Goal: Answer question/provide support

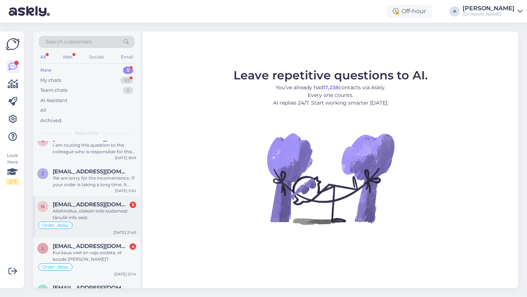
scroll to position [52, 0]
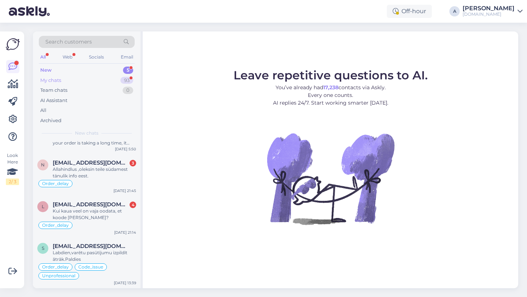
click at [124, 77] on div "93" at bounding box center [126, 80] width 13 height 7
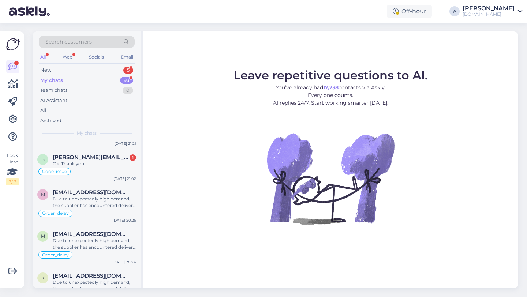
scroll to position [0, 0]
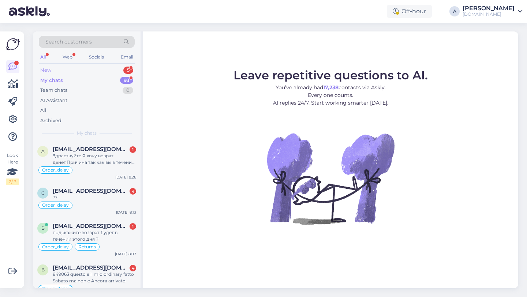
click at [99, 68] on div "New 5" at bounding box center [87, 70] width 96 height 10
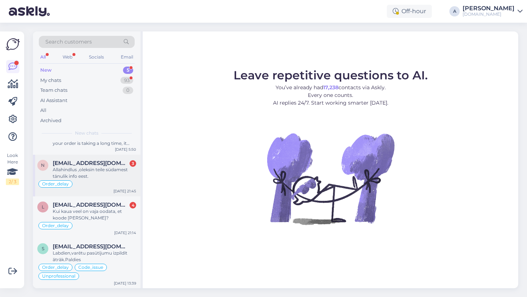
scroll to position [52, 0]
click at [104, 254] on div "Labdien,varētu pasūtījumu izpildīt ātrāk.Paldies" at bounding box center [94, 255] width 83 height 13
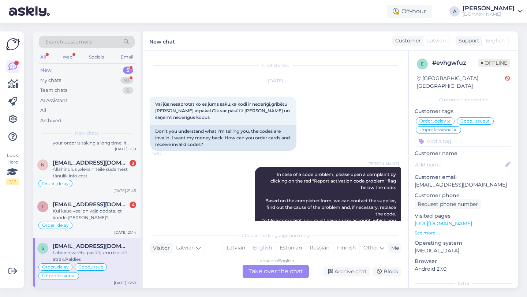
scroll to position [5644, 0]
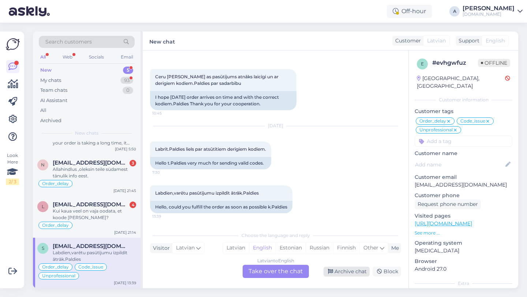
click at [352, 274] on div "Archive chat" at bounding box center [346, 272] width 46 height 10
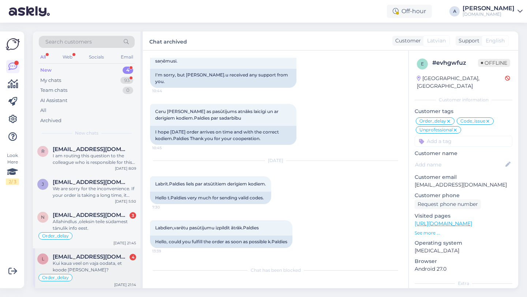
scroll to position [2, 0]
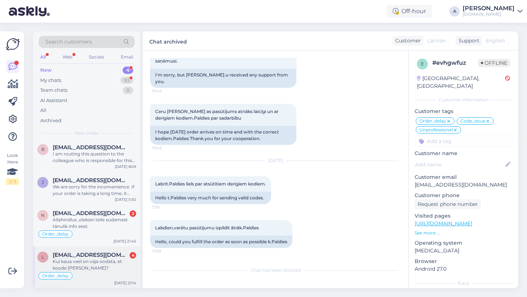
click at [104, 264] on div "Kui kaua veel on vaja oodata, et koode [PERSON_NAME]?" at bounding box center [94, 264] width 83 height 13
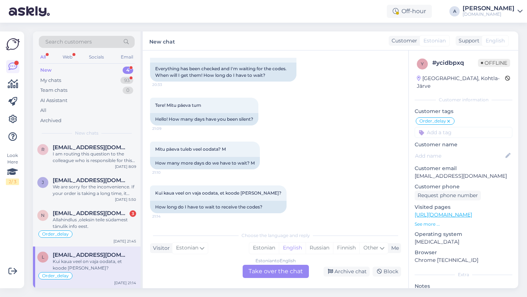
scroll to position [6348, 0]
click at [277, 275] on div "Estonian to English Take over the chat" at bounding box center [276, 271] width 66 height 13
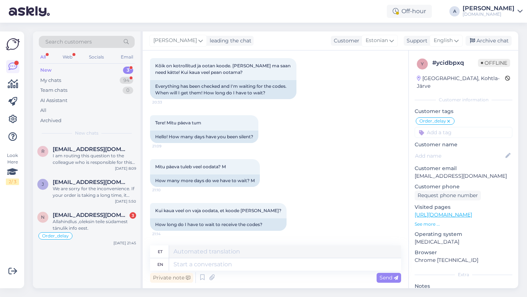
scroll to position [0, 0]
click at [251, 264] on textarea at bounding box center [285, 264] width 232 height 12
type textarea "Hey th"
type textarea "Hei"
type textarea "Hey there!"
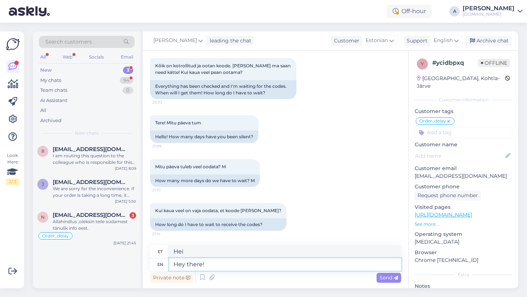
type textarea "Tere!"
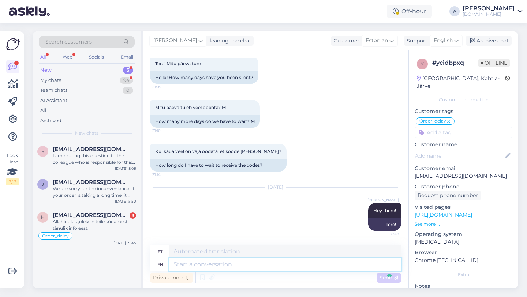
scroll to position [6390, 0]
click at [230, 267] on textarea at bounding box center [285, 264] width 232 height 12
paste textarea "Due to unexpectedly high demand, the supplier has encountered delivery difficul…"
type textarea "Due to unexpectedly high demand, the supplier has encountered delivery difficul…"
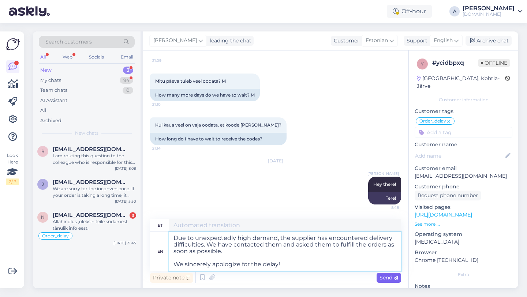
type textarea "Ootamatult suure nõudluse tõttu on tarnijal tekkinud tarneraskusi. Oleme nendeg…"
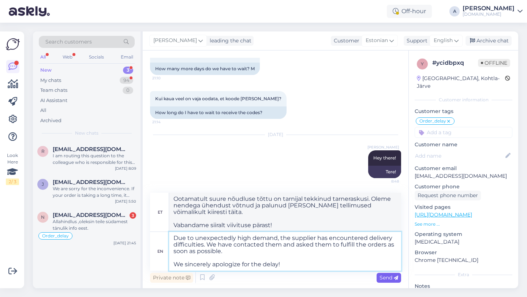
type textarea "Due to unexpectedly high demand, the supplier has encountered delivery difficul…"
click at [390, 281] on span "Send" at bounding box center [388, 277] width 19 height 7
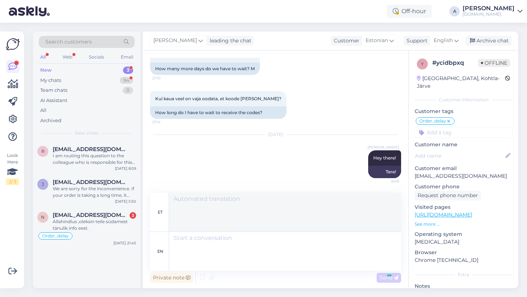
scroll to position [6487, 0]
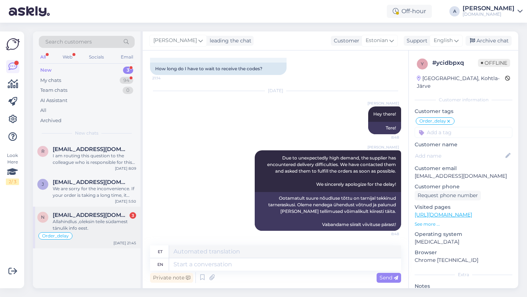
click at [110, 230] on div "Allahindlus ,oleksin teile südamest tänulik info eest." at bounding box center [94, 224] width 83 height 13
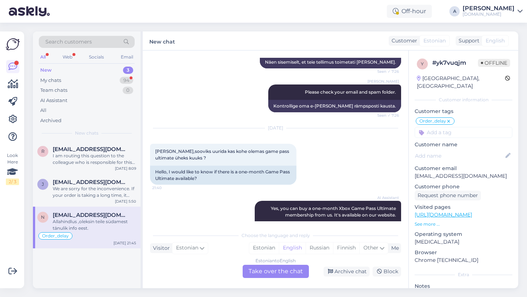
scroll to position [1784, 0]
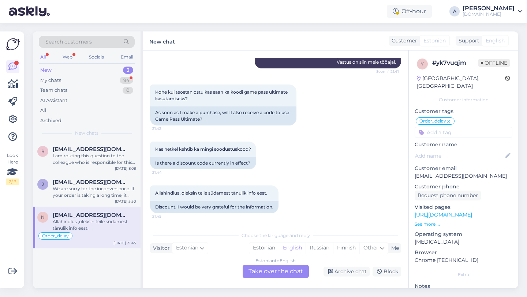
click at [254, 275] on div "Estonian to English Take over the chat" at bounding box center [276, 271] width 66 height 13
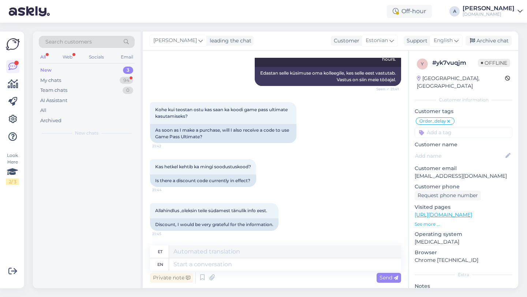
scroll to position [1767, 0]
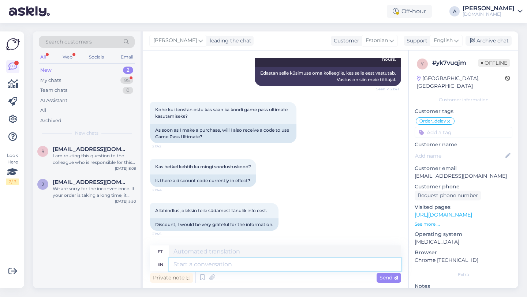
click at [226, 269] on textarea at bounding box center [285, 264] width 232 height 12
type textarea "ey th"
type textarea "ey"
type textarea "e"
type textarea "Hey t"
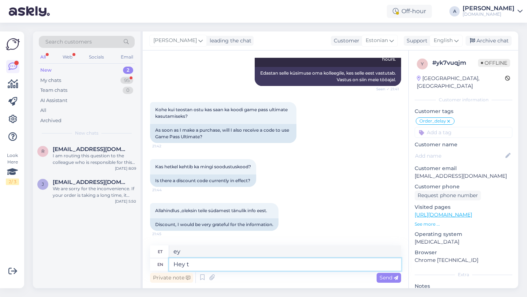
type textarea "Hei"
type textarea "Hey there!"
type textarea "Tere!"
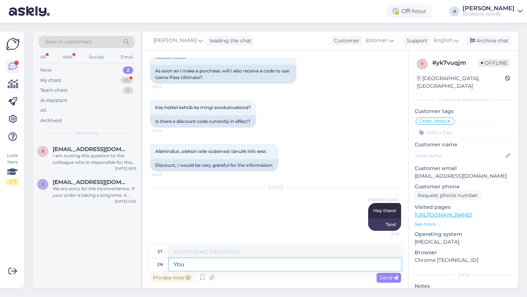
type textarea "You"
type textarea "Sina"
type textarea "You may"
type textarea "Sa võid"
type textarea "You may find th"
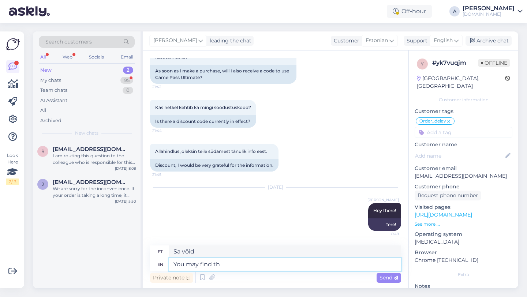
type textarea "[PERSON_NAME]"
type textarea "You may find the availa"
type textarea "Saadaval olevad valikud võivad olla"
type textarea "You may find the available p"
type textarea "[PERSON_NAME] saadaolevaid"
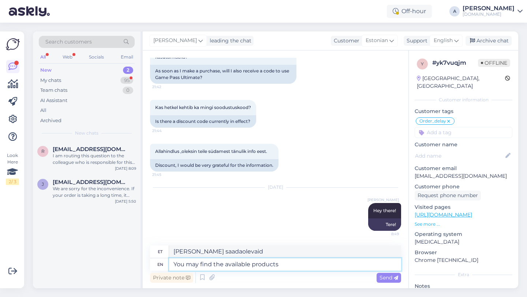
type textarea "You may find the available products"
type textarea "Saadaval olevad tooted võivad olla leitavad"
type textarea "You may find the available products in t"
type textarea "Saadaval olevad tooted võivad olla leitavad aadressilt"
type textarea "You may find the available products in the"
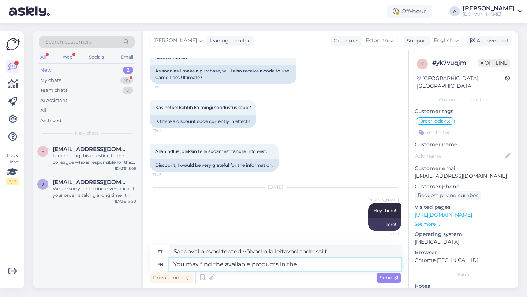
type textarea "Saadaval olevad tooted leiate valikust"
type textarea "You may find the available products in the following"
type textarea "Saadaval olevad tooted leiate järgmistest kohtadest"
type textarea "You may find the available products in the following lin"
type textarea "Saadaval olevad tooted leiate järgmiselt lingilt"
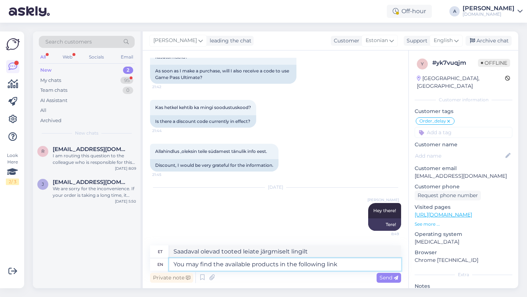
paste textarea "[URL][DOMAIN_NAME]"
type textarea "You may find the available products in the following link [URL][DOMAIN_NAME]"
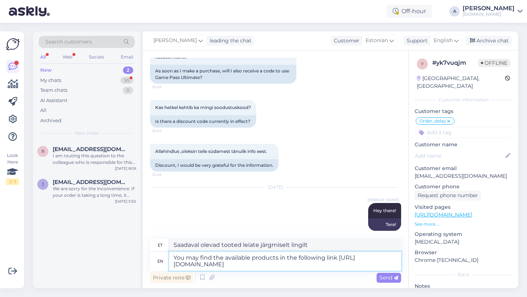
type textarea "Saadaval olevad tooted leiate järgmiselt lingilt [URL][DOMAIN_NAME]"
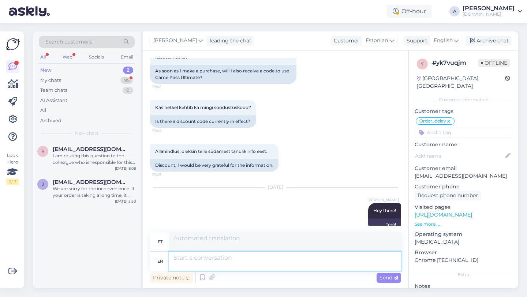
scroll to position [1883, 0]
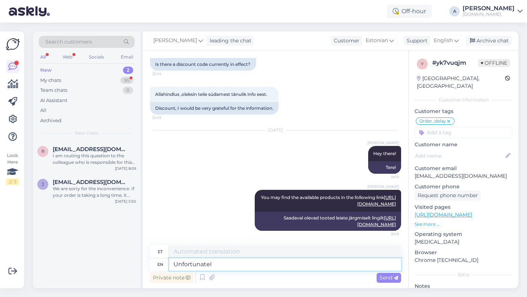
type textarea "Unfortunately"
type textarea "Kahjuks"
type textarea "Unfortunately, we"
type textarea "Kahjuks me"
type textarea "Unfortunately, we do n"
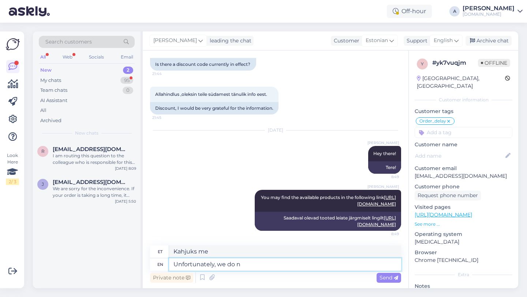
type textarea "Kahjuks me teeme seda"
type textarea "Unfortunately, we do not h"
type textarea "Kahjuks me [PERSON_NAME] tee"
type textarea "Unfortunately, we do not have"
type textarea "Kahjuks meil pole"
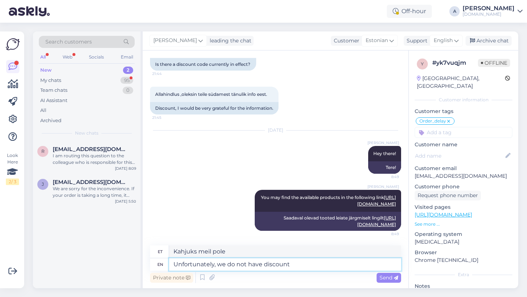
type textarea "Unfortunately, we do not have discount"
type textarea "Kahjuks meil allahindlust pole"
type textarea "Unfortunately, we do not have discount codes."
type textarea "Kahjuks meil sooduskoode pole."
type textarea "Unfortunately, we do not have discount codes a"
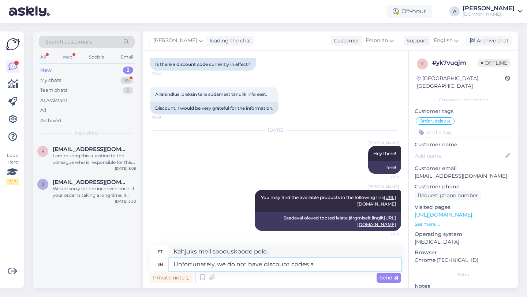
type textarea "Kahjuks meil sooduskoode pole"
type textarea "Unfortunately, we do not have discount codes at the moment."
type textarea "Kahjuks meil hetkel sooduskoode pole."
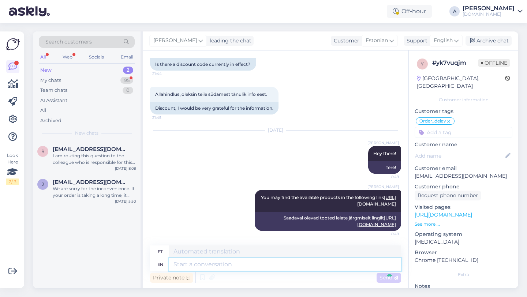
scroll to position [1934, 0]
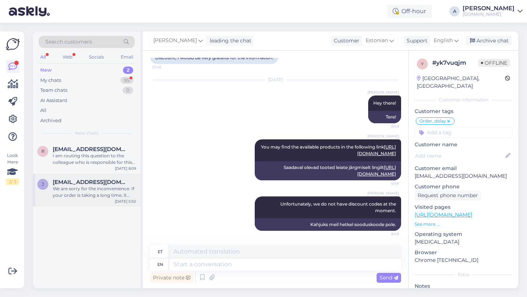
click at [86, 182] on span "[EMAIL_ADDRESS][DOMAIN_NAME]" at bounding box center [91, 182] width 76 height 7
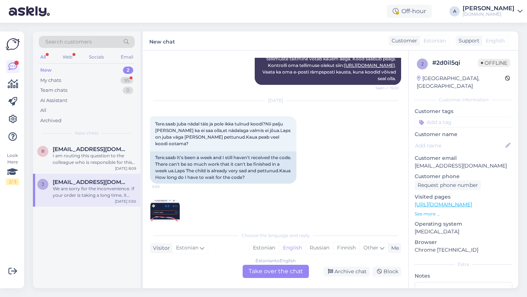
scroll to position [734, 0]
click at [166, 199] on img at bounding box center [164, 213] width 29 height 29
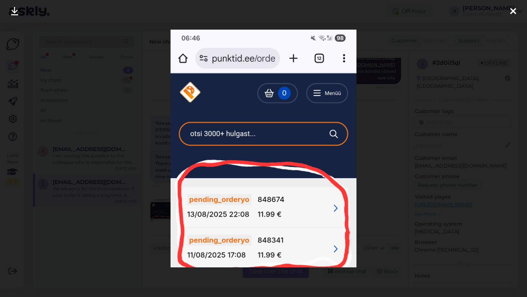
click at [516, 13] on div at bounding box center [513, 11] width 15 height 23
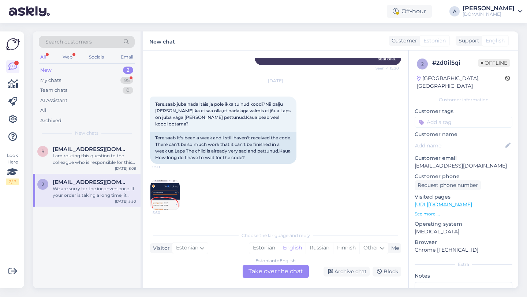
scroll to position [826, 0]
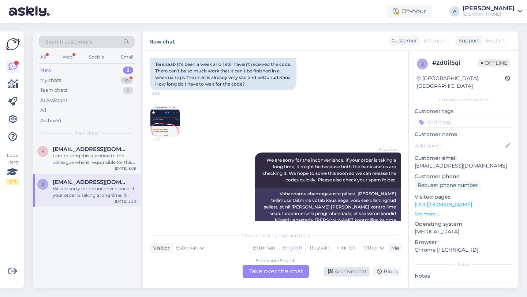
click at [346, 272] on div "Archive chat" at bounding box center [346, 272] width 46 height 10
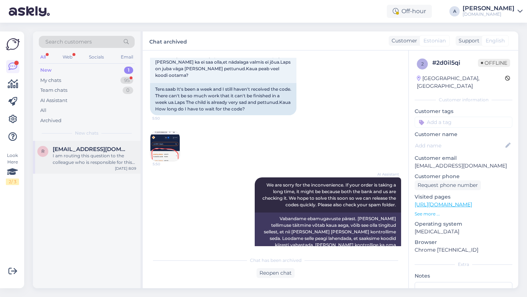
click at [104, 166] on div "r [EMAIL_ADDRESS][DOMAIN_NAME] I am routing this question to the colleague who …" at bounding box center [87, 157] width 108 height 33
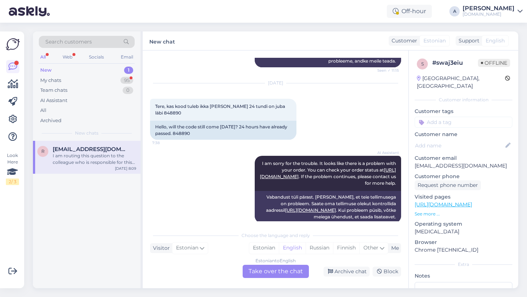
scroll to position [639, 0]
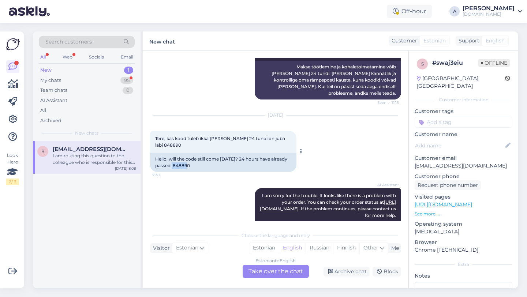
drag, startPoint x: 192, startPoint y: 141, endPoint x: 173, endPoint y: 141, distance: 19.4
click at [173, 153] on div "Hello, will the code still come [DATE]? 24 hours have already passed. 848890" at bounding box center [223, 162] width 146 height 19
copy div "848890"
click at [263, 274] on div "Estonian to English Take over the chat" at bounding box center [276, 271] width 66 height 13
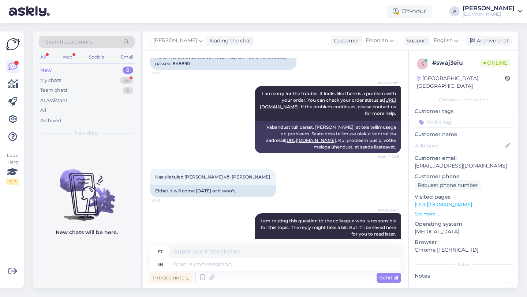
scroll to position [752, 0]
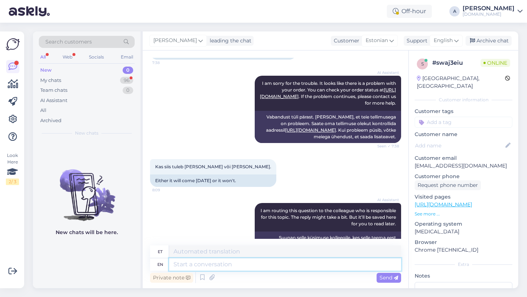
click at [198, 264] on textarea at bounding box center [285, 264] width 232 height 12
type textarea "Hey t"
type textarea "Hei"
type textarea "Hey there!"
type textarea "Tere!"
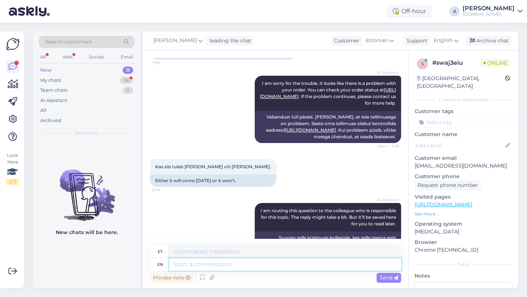
scroll to position [796, 0]
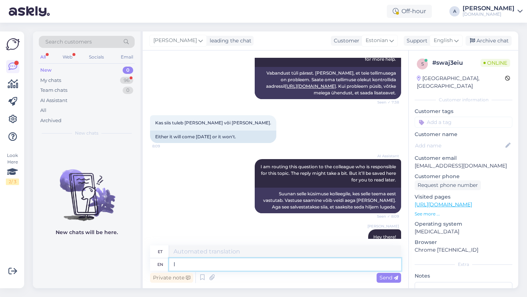
type textarea "I"
type textarea "[PERSON_NAME]"
type textarea "I will"
type textarea "Ma teen seda"
type textarea "I will be"
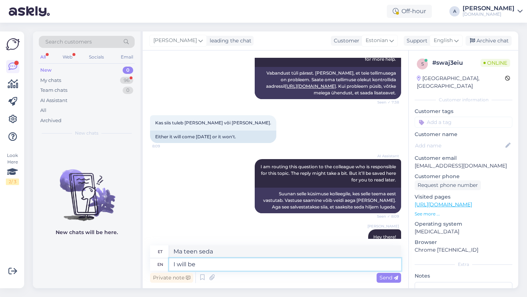
type textarea "Ma [PERSON_NAME]"
type textarea "I will be sharing"
type textarea "Ma jagan"
type textarea "I will be sharing the or"
type textarea "Ma [PERSON_NAME]"
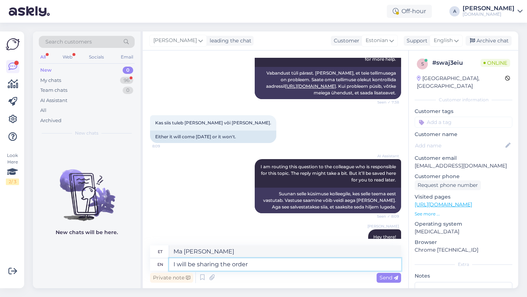
type textarea "I will be sharing the order"
type textarea "Ma jagan tellimust"
type textarea "I will be sharing the order with"
type textarea "Jagan tellimust teiega"
type textarea "I will be sharing the order with our i"
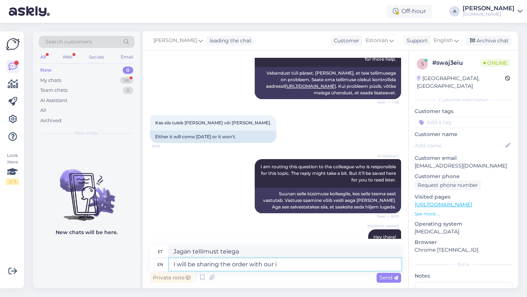
type textarea "Jagan tellimust meiega"
type textarea "I will be sharing the order with our inte"
type textarea "Jagan tellimust meie siseringiga."
type textarea "I will be sharing the order with our intenal"
type textarea "Jagan tellimust meie sisemisega."
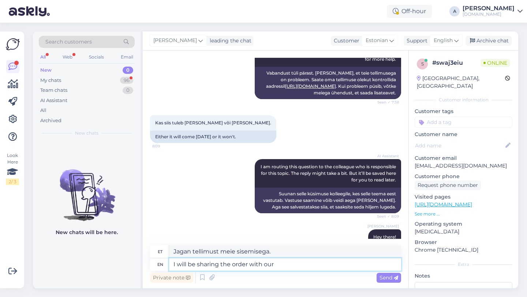
type textarea "I will be sharing the order with ou"
type textarea "Jagan tellimust meiega"
type textarea "I will be sharing the order w"
type textarea "Jagan tellimust teiega"
type textarea "I will be sharing the orde"
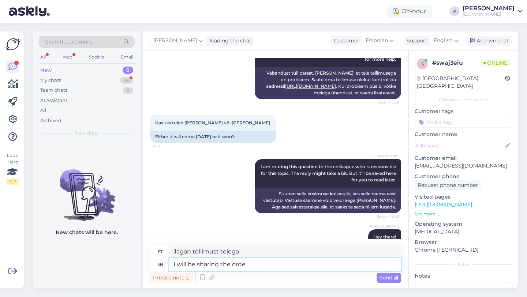
type textarea "Ma jagan tellimust"
type textarea "I will be sharing the or"
type textarea "Ma [PERSON_NAME] või"
drag, startPoint x: 243, startPoint y: 265, endPoint x: 140, endPoint y: 261, distance: 102.9
click at [140, 261] on div "Search customers All Web Socials Email New 0 My chats 96 Team chats 0 AI Assist…" at bounding box center [275, 159] width 485 height 257
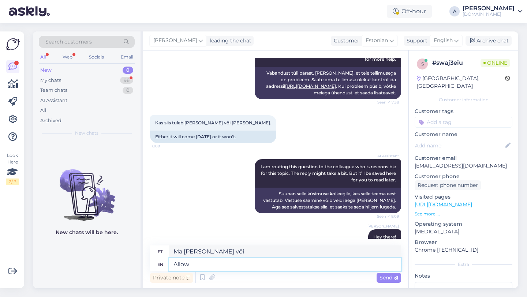
type textarea "Allow"
type textarea "Luba"
type textarea "Allow me"
type textarea "Lubage mul"
type textarea "Allow me to share y"
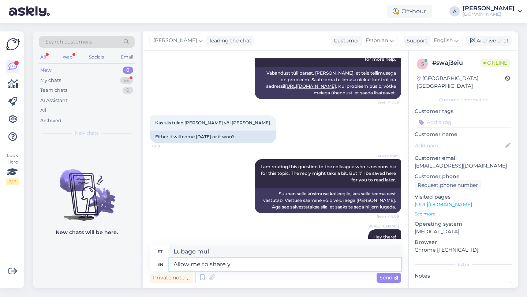
type textarea "Lubage mul jagada"
type textarea "Allow me to share your"
type textarea "Lubage mul [PERSON_NAME]"
type textarea "Allow me to share your order wi"
type textarea "Lubage mul teie tellimust jagada"
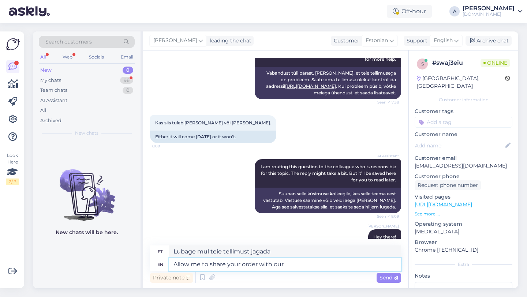
type textarea "Allow me to share your order with our i"
type textarea "Lubage mul [PERSON_NAME] tellimust meiega"
type textarea "Allow me to share your order with our internal te"
type textarea "Lubage mul [PERSON_NAME] tellimust meie siseringiga."
type textarea "Allow me to share your order with our internal team."
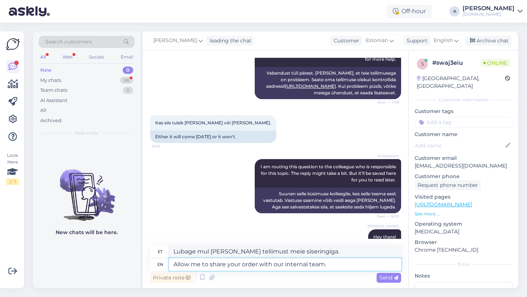
type textarea "Lubage mul [PERSON_NAME] tellimust meie sisemise meeskonnaga."
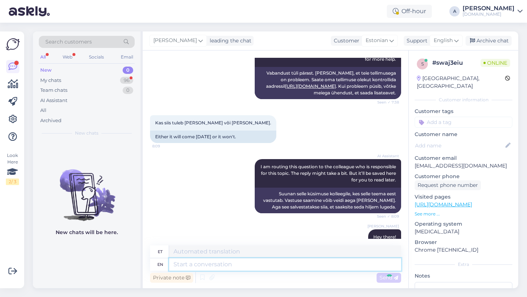
scroll to position [846, 0]
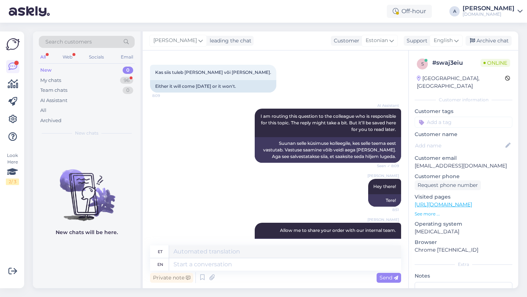
click at [448, 117] on input at bounding box center [463, 122] width 98 height 11
type input "orde"
click at [462, 139] on span "Order_delay" at bounding box center [463, 141] width 27 height 4
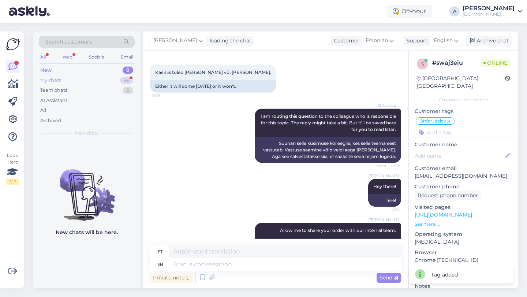
click at [119, 79] on div "My chats 96" at bounding box center [87, 80] width 96 height 10
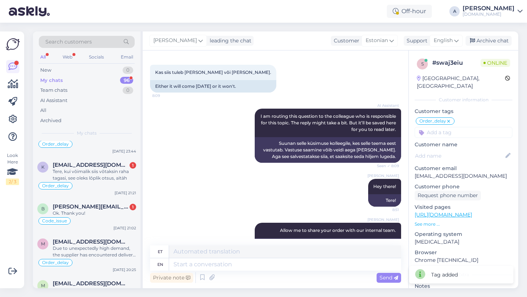
scroll to position [355, 0]
click at [98, 209] on span "[PERSON_NAME][EMAIL_ADDRESS][DOMAIN_NAME]" at bounding box center [91, 207] width 76 height 7
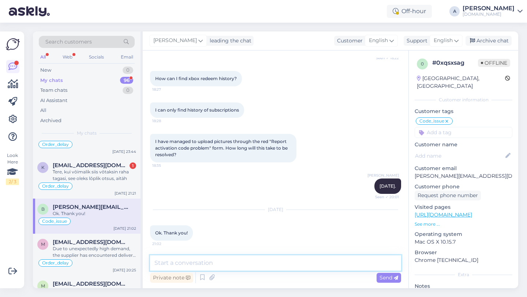
click at [213, 266] on textarea at bounding box center [275, 262] width 251 height 15
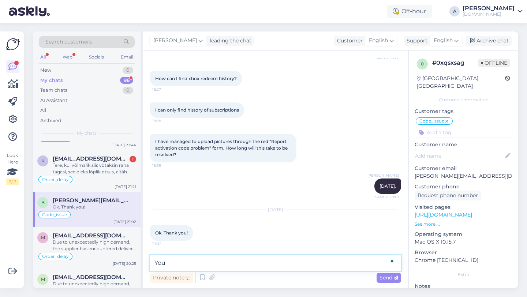
scroll to position [348, 0]
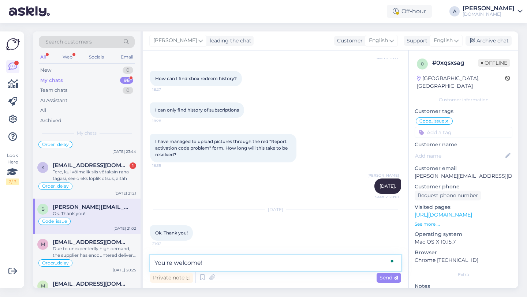
type textarea "You're welcome!"
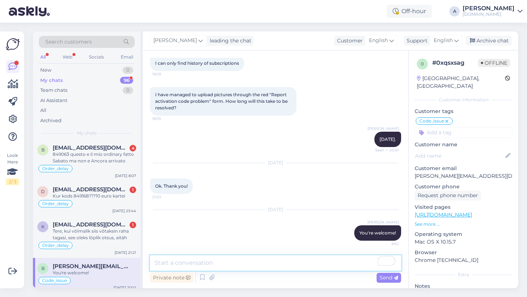
scroll to position [293, 0]
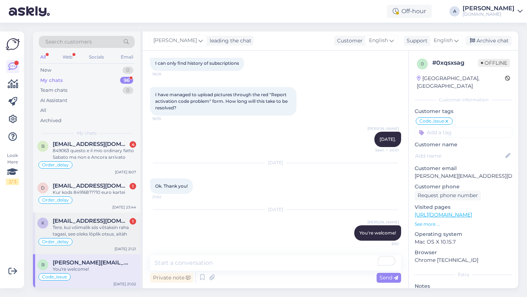
click at [90, 238] on div "Order_delay" at bounding box center [86, 241] width 99 height 9
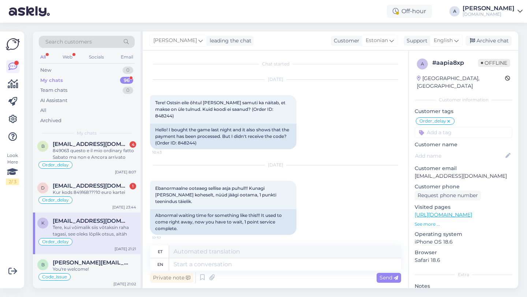
scroll to position [0, 0]
drag, startPoint x: 209, startPoint y: 137, endPoint x: 192, endPoint y: 138, distance: 16.9
click at [192, 138] on div "Hello! I bought the game last night and it also shows that the payment has been…" at bounding box center [223, 138] width 146 height 26
copy div "848244"
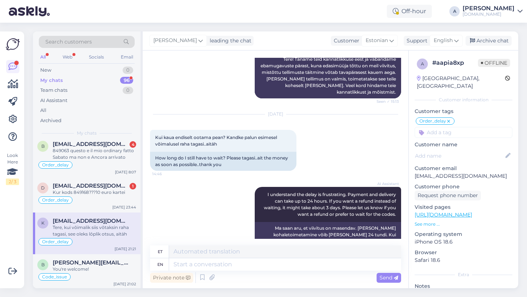
scroll to position [850, 0]
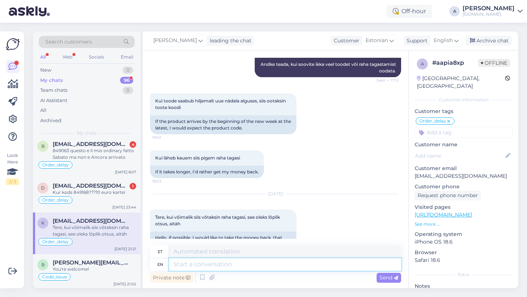
click at [203, 262] on textarea at bounding box center [285, 264] width 232 height 12
type textarea "I"
type textarea "[PERSON_NAME]"
type textarea "I will"
type textarea "Ma teen seda"
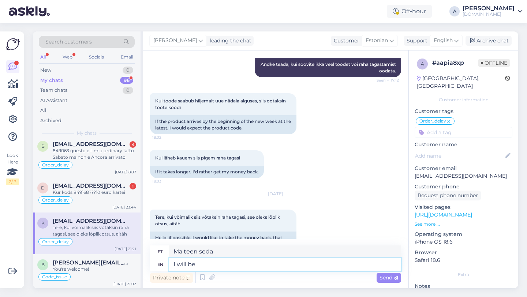
type textarea "I will be"
type textarea "Ma [PERSON_NAME]"
type textarea "I will be sharing"
type textarea "Ma jagan"
type textarea "I will be sharing your"
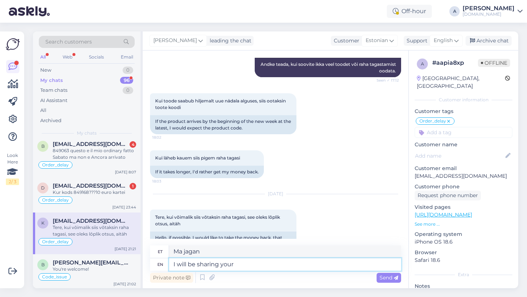
type textarea "Ma jagan sinu"
type textarea "I will be sharing your request"
type textarea "[PERSON_NAME] palvet"
type textarea "I will be sharing your request with o"
type textarea "[PERSON_NAME] palvet teiega"
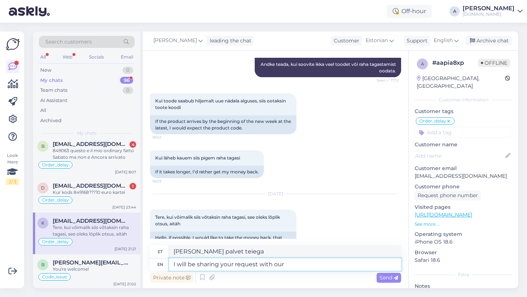
type textarea "I will be sharing your request with our i"
type textarea "[PERSON_NAME] palvet meiega"
type textarea "I will be sharing your request with our intenral"
type textarea "[PERSON_NAME] soovi meie siseringiga."
type textarea "I will be sharing your request with our internal te"
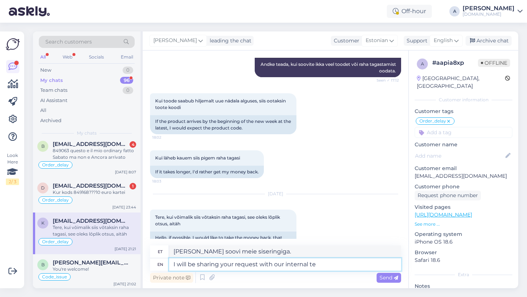
type textarea "[PERSON_NAME] soovi meie siseringiga"
type textarea "I will be sharing your request with our internal team."
type textarea "[PERSON_NAME] päringut meie sisemise meeskonnaga."
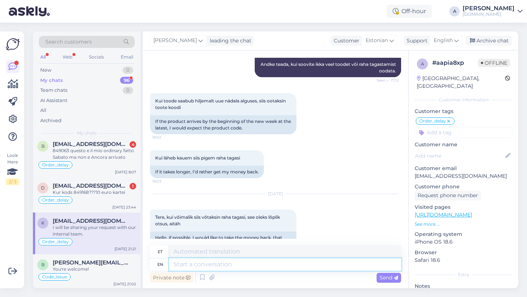
scroll to position [910, 0]
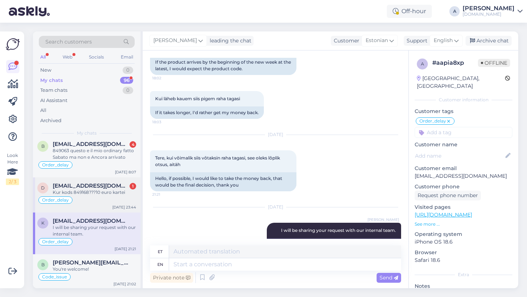
click at [97, 198] on div "Order_delay" at bounding box center [86, 200] width 99 height 9
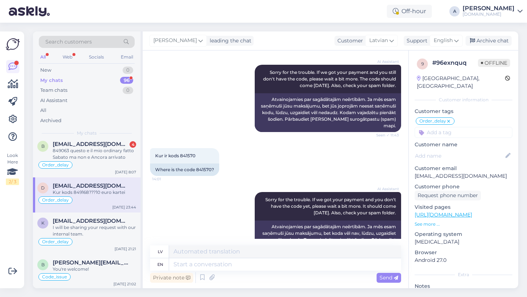
scroll to position [6032, 0]
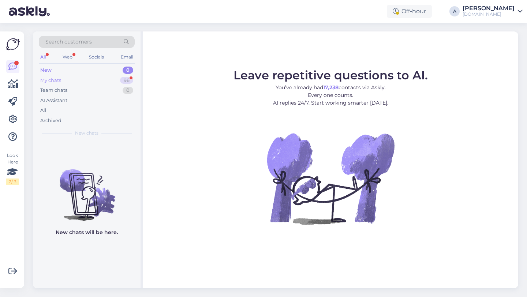
click at [122, 78] on div "96" at bounding box center [126, 80] width 13 height 7
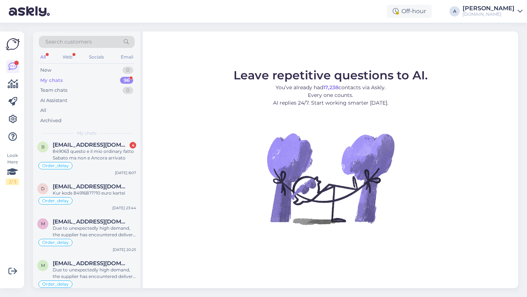
scroll to position [375, 0]
click at [101, 186] on span "[EMAIL_ADDRESS][DOMAIN_NAME]" at bounding box center [91, 187] width 76 height 7
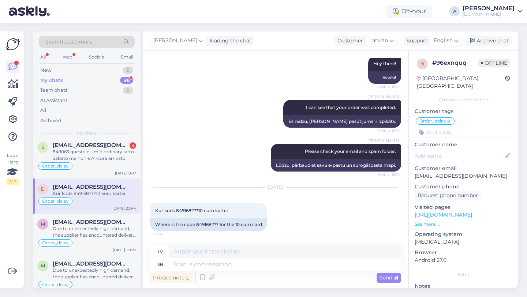
scroll to position [6032, 0]
drag, startPoint x: 212, startPoint y: 225, endPoint x: 196, endPoint y: 225, distance: 15.7
click at [196, 225] on div "Where is the code 849168??? for the 10 euro card" at bounding box center [208, 224] width 117 height 12
copy div "849168"
click at [175, 265] on textarea at bounding box center [285, 264] width 232 height 12
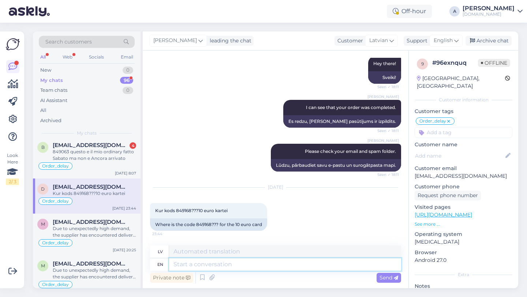
paste textarea "Due to unexpectedly high demand, the supplier has encountered delivery difficul…"
type textarea "Due to unexpectedly high demand, the supplier has encountered delivery difficul…"
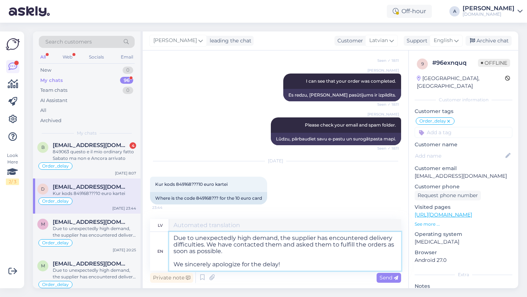
type textarea "Negaidīti lielā pieprasījuma dēļ piegādātājam ir radušās piegādes grūtības. Esa…"
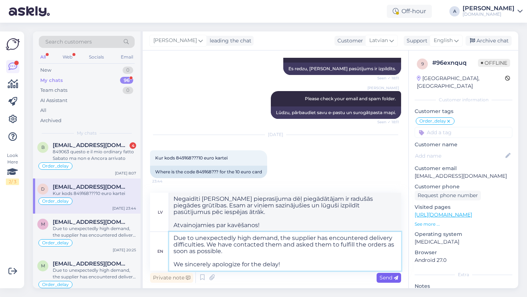
type textarea "Due to unexpectedly high demand, the supplier has encountered delivery difficul…"
click at [383, 277] on span "Send" at bounding box center [388, 277] width 19 height 7
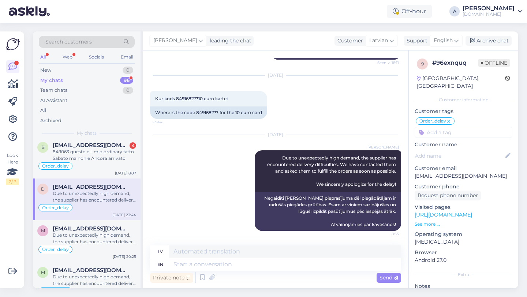
scroll to position [315, 0]
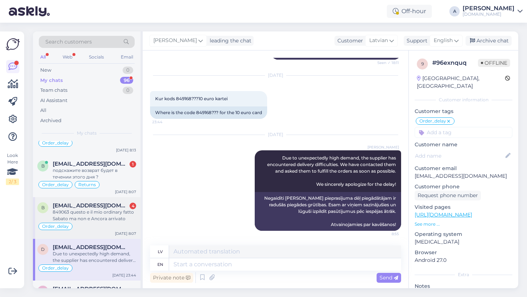
click at [75, 207] on span "[EMAIL_ADDRESS][DOMAIN_NAME]" at bounding box center [91, 205] width 76 height 7
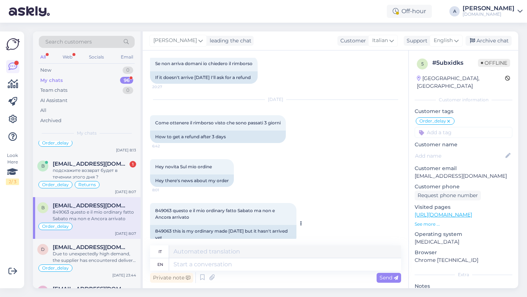
scroll to position [1109, 0]
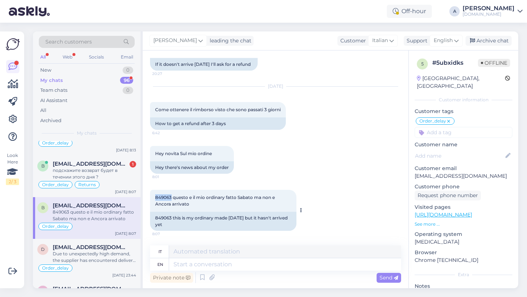
drag, startPoint x: 171, startPoint y: 194, endPoint x: 153, endPoint y: 195, distance: 17.6
click at [153, 195] on div "849063 questo e il mio ordinary fatto Sabato ma non e Ancora arrivato 8:07" at bounding box center [223, 201] width 146 height 22
copy span "849063"
click at [199, 263] on textarea at bounding box center [285, 264] width 232 height 12
type textarea "Thanks"
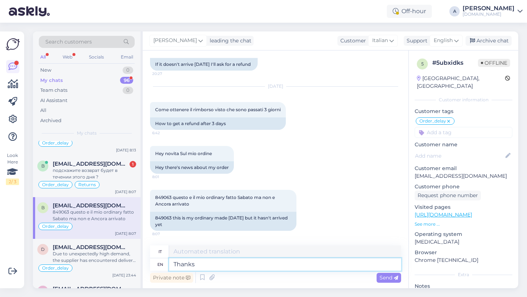
type textarea "Grazie"
type textarea "Thanks for"
type textarea "Grazie per"
type textarea "Thanks for being"
type textarea "Grazie per essere"
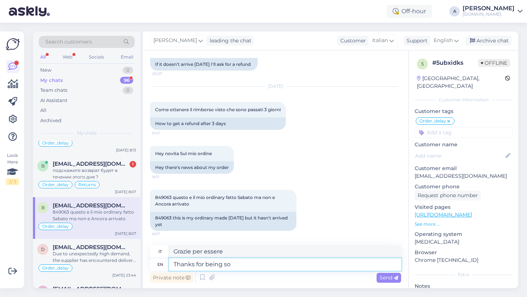
type textarea "Thanks for being so p"
type textarea "Grazie per essere così"
type textarea "Thanks for being so patient."
type textarea "Grazie per la pazienza."
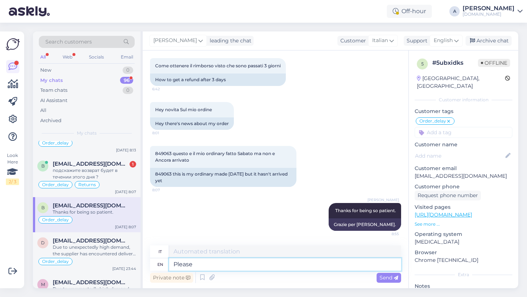
type textarea "Please"
type textarea "Per favore"
type textarea "Please note"
type textarea "notare che"
type textarea "Please note the"
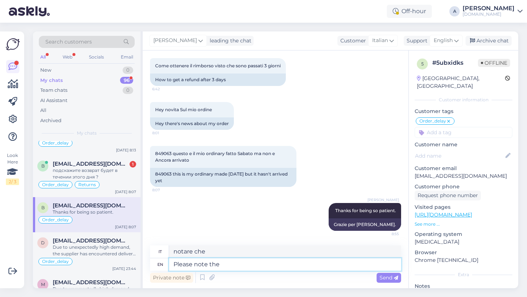
type textarea "Si prega di notare il"
type textarea "Please note"
type textarea "notare che"
type textarea "Please"
type textarea "Per favore"
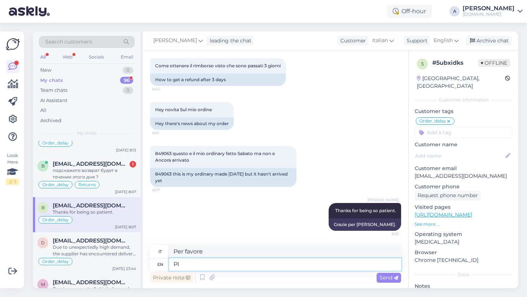
type textarea "P"
type textarea "I c"
type textarea "IO"
type textarea "I can s"
type textarea "Io posso"
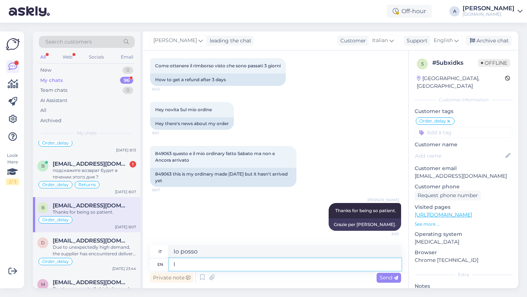
type textarea "I"
type textarea "IO"
type textarea "We ap"
type textarea "Noi"
type textarea "We apologize"
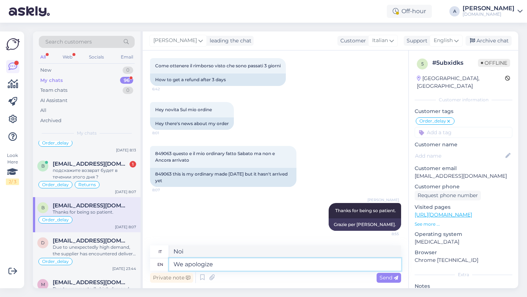
type textarea "Ci scusiamo"
type textarea "We apologize for"
type textarea "Ci scusiamo per"
type textarea "We apologize for the d"
type textarea "Ci scusiamo per il"
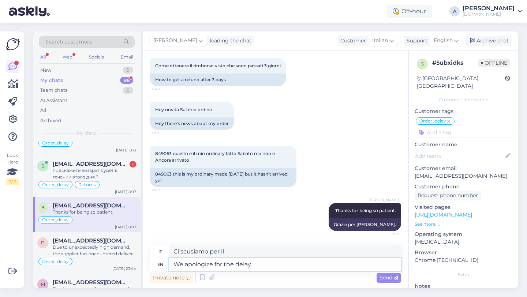
type textarea "We apologize for the delay."
type textarea "Ci scusiamo per il ritardo."
type textarea "We apologize for the delay,"
type textarea "Ci scusiamo per il ritardo,"
type textarea "We apologize for the delay, our te"
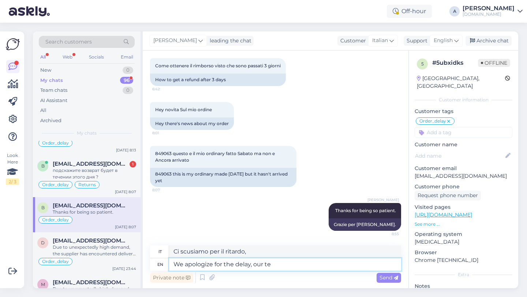
type textarea "Ci scusiamo per il ritardo, il nostro"
type textarea "We apologize for the delay, our team"
type textarea "Ci scusiamo per il ritardo, il nostro team"
type textarea "We apologize for the delay, our team is"
type textarea "Ci scusiamo per il ritardo, il nostro team è"
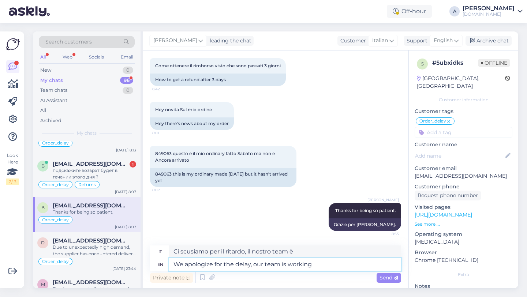
type textarea "We apologize for the delay, our team is working t"
type textarea "Ci scusiamo per il ritardo, il nostro team sta lavorando"
type textarea "We apologize for the delay, our team is working to s"
type textarea "Ci scusiamo per il ritardo, il nostro team sta lavorando per"
type textarea "We apologize for the delay, our team is working to send"
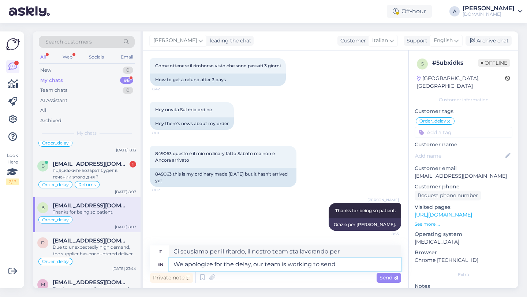
type textarea "Ci scusiamo per il ritardo, il nostro team sta lavorando per inviare"
type textarea "We apologize for the delay, our team is working to send the p"
type textarea "Ci scusiamo per il ritardo, il nostro team sta lavorando per inviare il"
type textarea "We apologize for the delay, our team is working to send the product as"
type textarea "Ci scusiamo per il ritardo, il nostro team sta lavorando per inviare il prodotto"
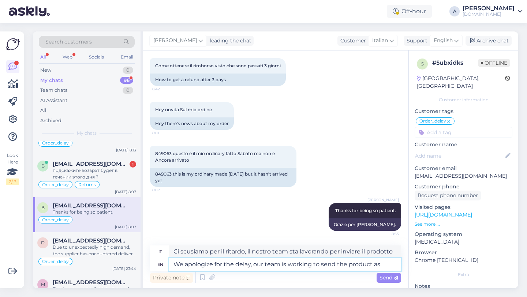
type textarea "We apologize for the delay, our team is working to send the product as"
type textarea "Ci scusiamo per il ritardo, il nostro team sta lavorando per inviare il prodott…"
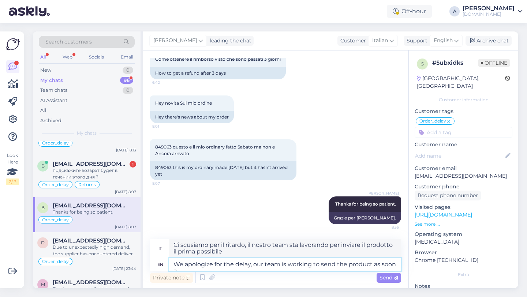
type textarea "We apologize for the delay, our team is working to send the product as soon as"
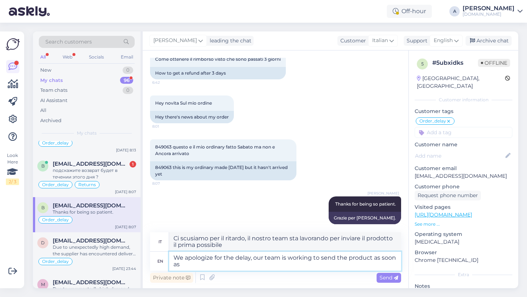
type textarea "Ci scusiamo per il ritardo, il nostro team sta lavorando per spedire il prodott…"
type textarea "We apologize for the delay, our team is working to send the product as soon as …"
type textarea "Ci scusiamo per il ritardo, il nostro team sta lavorando per spedire il prodott…"
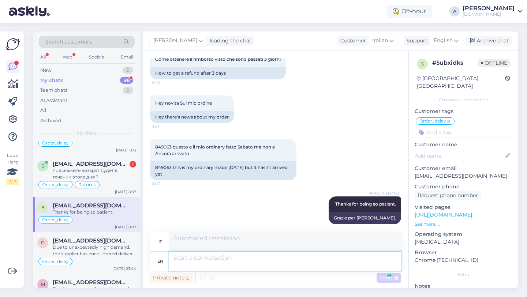
scroll to position [1210, 0]
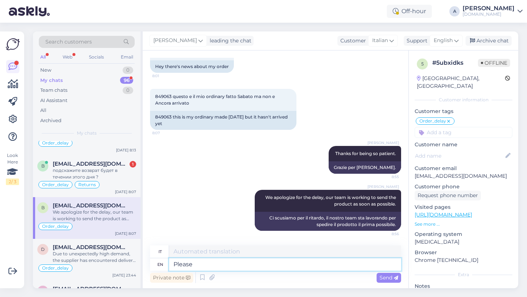
type textarea "Please"
type textarea "Per favore"
type textarea "Please note"
type textarea "notare che"
type textarea "Please note thast"
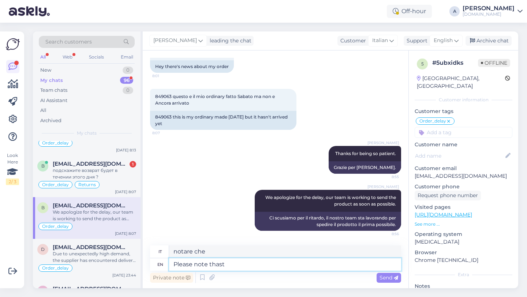
type textarea "Si prega di notare che"
type textarea "Please note that refunds m"
type textarea "Si prega di notare che i rimborsi"
type textarea "Please note that refunds may t"
type textarea "Si prega di notare che i rimborsi potrebbero"
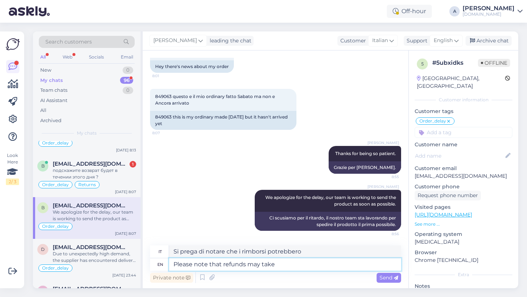
type textarea "Please note that refunds may take"
type textarea "Si prega di notare che i rimborsi potrebbero richiedere"
type textarea "Please note that refunds may take 3"
type textarea "Si prega di notare che i rimborsi potrebbero richiedere 3"
type textarea "Please note that refunds may take 3 business"
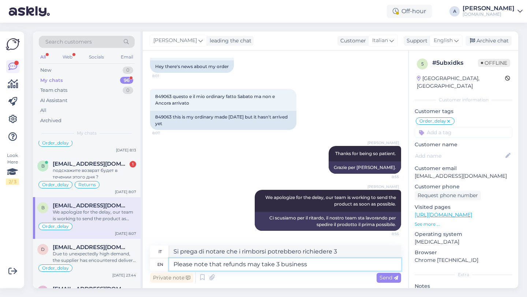
type textarea "Si prega di notare che i rimborsi potrebbero richiedere 3 giorni lavorativi"
type textarea "Please note that refunds may take 3 business days for yo"
type textarea "Si prega di notare che i rimborsi potrebbero richiedere 3 giorni lavorativi per"
type textarea "Please note that refunds may take 3 business days for you to"
type textarea "Si prega di notare che i rimborsi potrebbero richiedere 3 giorni lavorativi per…"
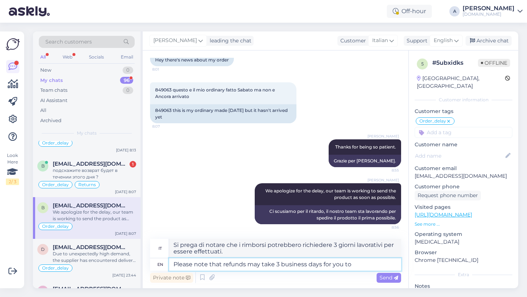
scroll to position [1217, 0]
type textarea "Please note that refunds may take 3 business days for you to get i"
type textarea "Si prega di notare che i rimborsi potrebbero richiedere 3 giorni lavorativi per…"
type textarea "Please note that refunds may take 3 business days for you to get it back."
type textarea "Si prega di notare che potrebbero volerci 3 giorni lavorativi prima che il rimb…"
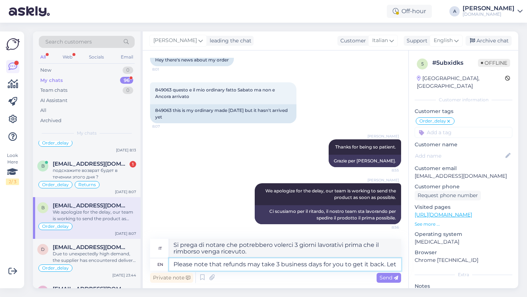
type textarea "Please note that refunds may take 3 business days for you to get it back. Let m"
type textarea "Si prega di notare che i rimborsi potrebbero richiedere 3 giorni lavorativi per…"
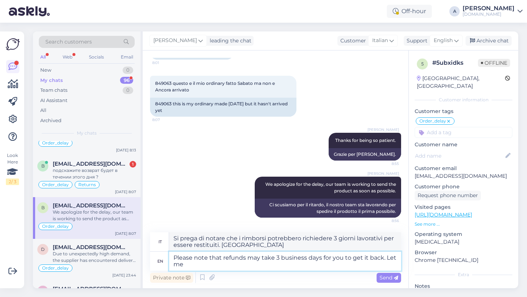
scroll to position [1224, 0]
type textarea "Please note that refunds may take 3 business days for you to get it back. Let m…"
type textarea "Si prega di notare che i rimborsi potrebbero richiedere 3 giorni lavorativi per…"
type textarea "Please note that refunds may take 3 business days for you to get it back. Let m…"
type textarea "Si prega di notare che potrebbero volerci 3 giorni lavorativi per ricevere il r…"
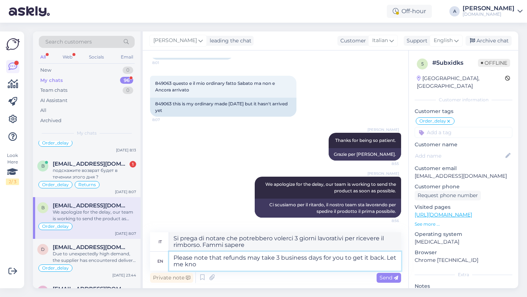
type textarea "Please note that refunds may take 3 business days for you to get it back. Let m…"
type textarea "Si prega di notare che i rimborsi potrebbero richiedere 3 giorni lavorativi per…"
type textarea "Please note that refunds may take 3 business days for you to get it back. Let m…"
type textarea "Si prega di notare che potrebbero volerci 3 giorni lavorativi per ricevere il r…"
type textarea "Please note that refunds may take 3 business days for you to get it back. Let m…"
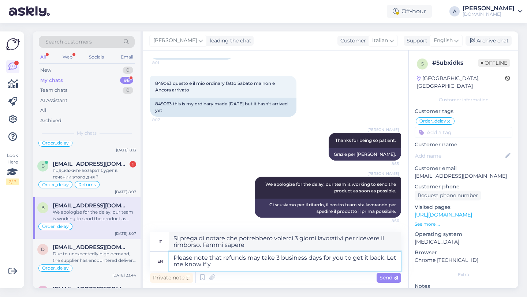
type textarea "Si prega di notare che i rimborsi potrebbero richiedere 3 giorni lavorativi per…"
type textarea "Please note that refunds may take 3 business days for you to get it back. Let m…"
type textarea "Si prega di notare che i rimborsi potrebbero richiedere 3 giorni lavorativi per…"
type textarea "Please note that refunds may take 3 business days for you to get it back. Let m…"
type textarea "Si prega di notare che i rimborsi potrebbero richiedere 3 giorni lavorativi per…"
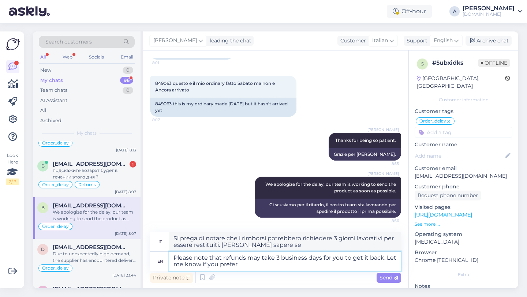
type textarea "Please note that refunds may take 3 business days for you to get it back. Let m…"
type textarea "Si prega di notare che i rimborsi potrebbero richiedere 3 giorni lavorativi per…"
type textarea "Please note that refunds may take 3 business days for you to get it back. Let m…"
type textarea "Si prega di notare che i rimborsi potrebbero richiedere 3 giorni lavorativi per…"
type textarea "Please note that refunds may take 3 business days for you to get it back. Let m…"
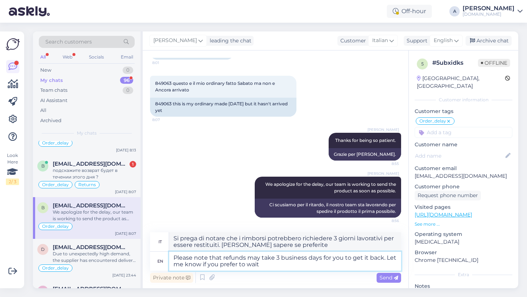
type textarea "Si prega di notare che i rimborsi potrebbero richiedere 3 giorni lavorativi per…"
type textarea "Please note that refunds may take 3 business days for you to get it back. Let m…"
type textarea "Si prega di notare che i rimborsi potrebbero richiedere 3 giorni lavorativi per…"
type textarea "Please note that refunds may take 3 business days for you to get it back. Let m…"
type textarea "Si prega di notare che i rimborsi potrebbero richiedere 3 giorni lavorativi per…"
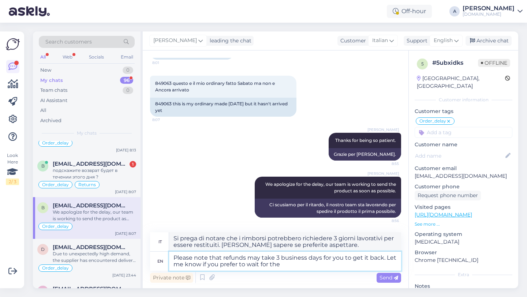
type textarea "Please note that refunds may take 3 business days for you to get it back. Let m…"
type textarea "Si prega di notare che i rimborsi potrebbero richiedere 3 giorni lavorativi per…"
type textarea "Please note that refunds may take 3 business days for you to get it back. Let m…"
type textarea "Si prega di notare che i rimborsi potrebbero richiedere 3 giorni lavorativi per…"
type textarea "Please note that refunds may take 3 business days for you to get it back. Let m…"
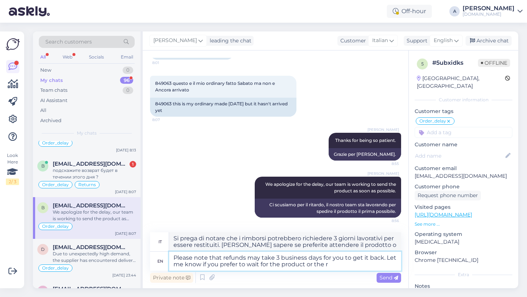
type textarea "Si prega di notare che i rimborsi potrebbero richiedere 3 giorni lavorativi per…"
type textarea "Please note that refunds may take 3 business days for you to get it back. Let m…"
type textarea "Si prega di notare che i rimborsi potrebbero richiedere 3 giorni lavorativi per…"
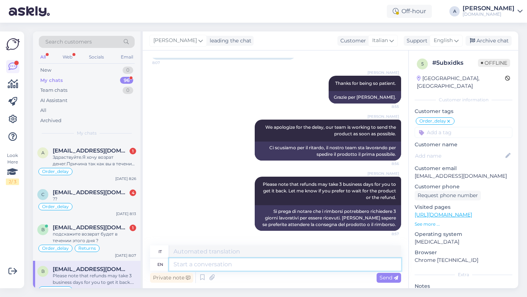
scroll to position [249, 0]
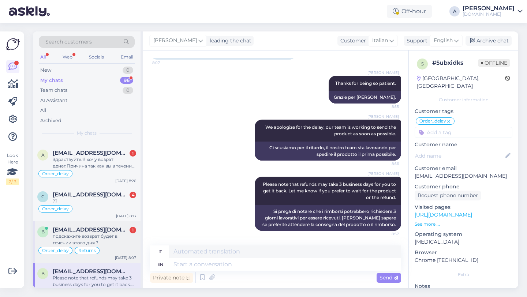
click at [78, 241] on div "подскажите возврат будет в течении этого дня ?" at bounding box center [94, 239] width 83 height 13
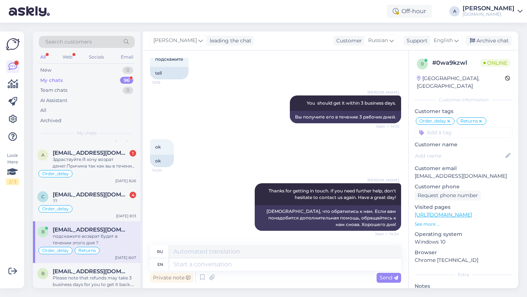
scroll to position [2590, 0]
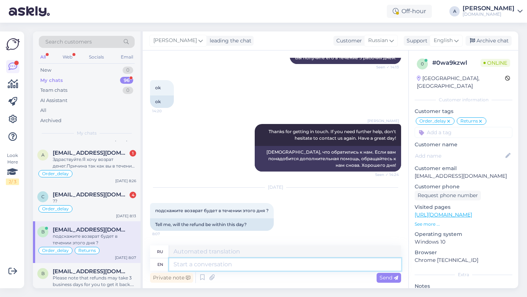
click at [191, 265] on textarea at bounding box center [285, 264] width 232 height 12
type textarea "It t"
type textarea "Это"
type textarea "It takes"
type textarea "Занимает"
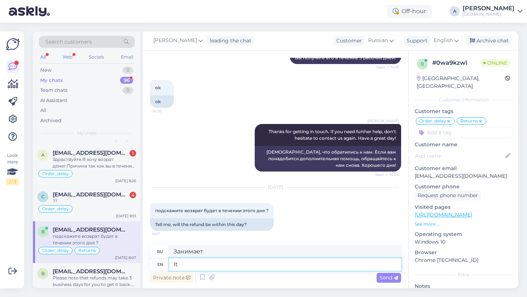
type textarea "I"
type textarea "Это"
type textarea "Once"
type textarea "Один раз"
type textarea "Once approve"
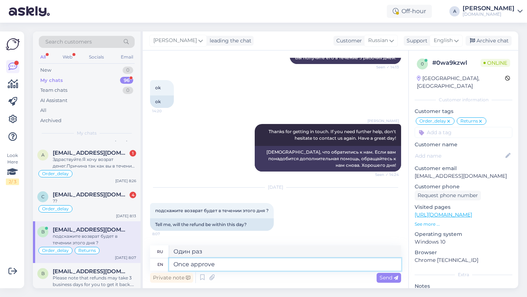
type textarea "После одобрения"
drag, startPoint x: 225, startPoint y: 270, endPoint x: 164, endPoint y: 262, distance: 61.9
click at [164, 262] on div "en Once approve" at bounding box center [275, 264] width 251 height 12
type textarea "I"
type textarea "я"
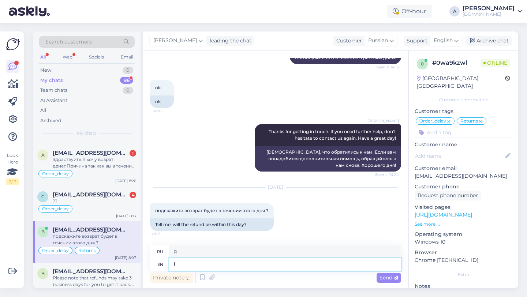
type textarea "I"
type textarea "I t"
type textarea "я"
type textarea "I takes"
type textarea "Я беру"
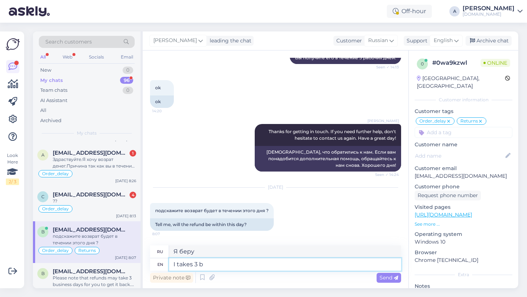
type textarea "I takes 3 bi"
type textarea "Я беру 3"
type textarea "I takes 3 business"
type textarea "Я беру 3 дела"
type textarea "I takes 3 business days."
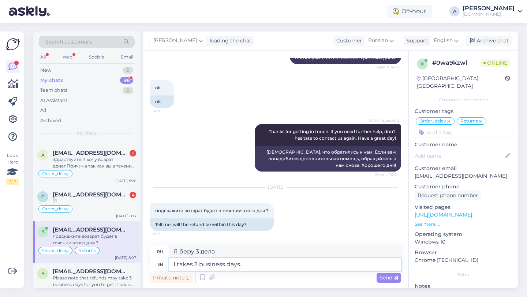
type textarea "Это занимает 3 рабочих дня."
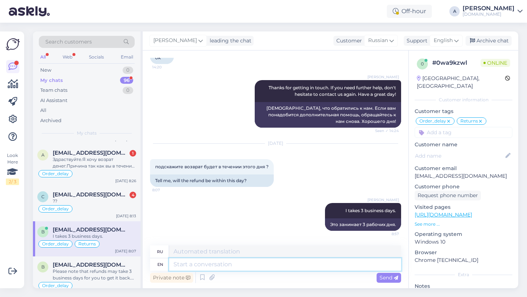
scroll to position [214, 0]
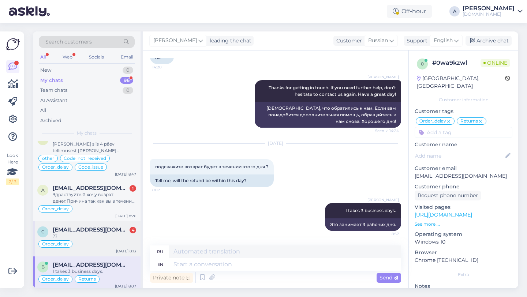
click at [97, 229] on span "[EMAIL_ADDRESS][DOMAIN_NAME]" at bounding box center [91, 229] width 76 height 7
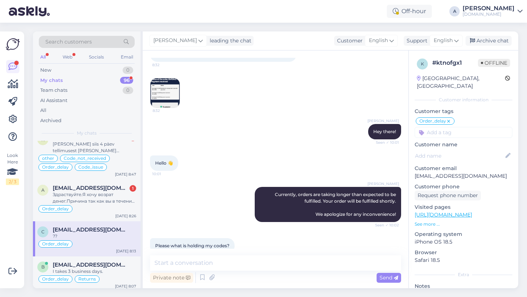
scroll to position [202, 0]
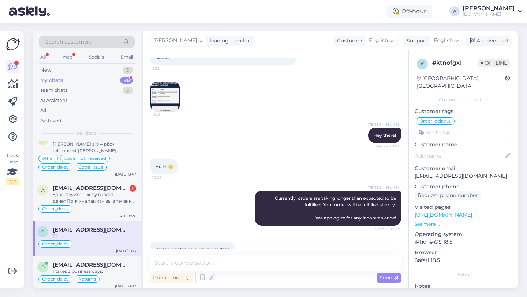
click at [175, 100] on img at bounding box center [164, 96] width 29 height 29
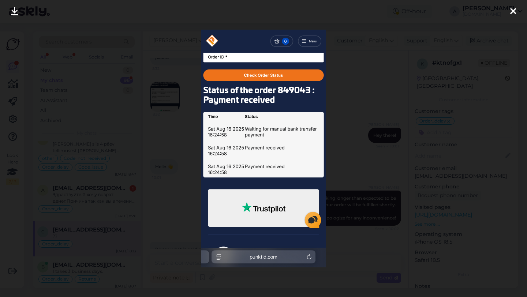
click at [365, 93] on div at bounding box center [263, 148] width 527 height 297
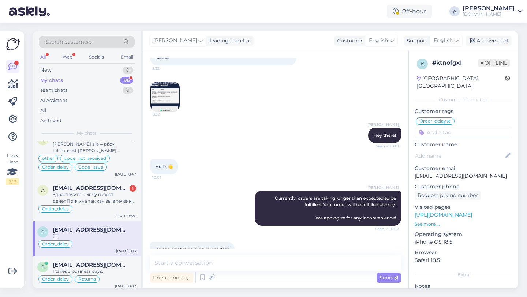
scroll to position [653, 0]
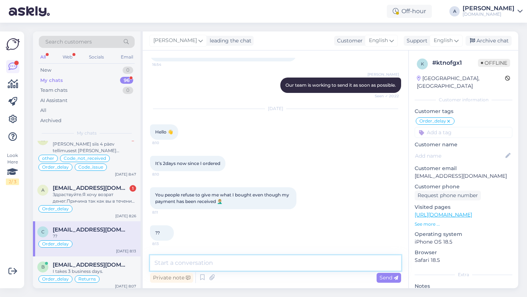
click at [196, 262] on textarea at bounding box center [275, 262] width 251 height 15
paste textarea "Due to unexpectedly high demand, the supplier has encountered delivery difficul…"
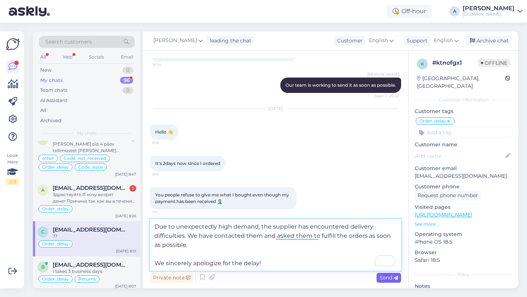
type textarea "Due to unexpectedly high demand, the supplier has encountered delivery difficul…"
click at [384, 278] on span "Send" at bounding box center [388, 277] width 19 height 7
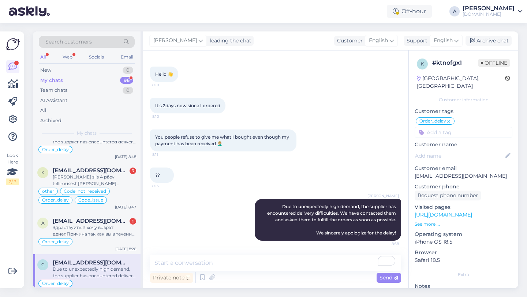
scroll to position [174, 0]
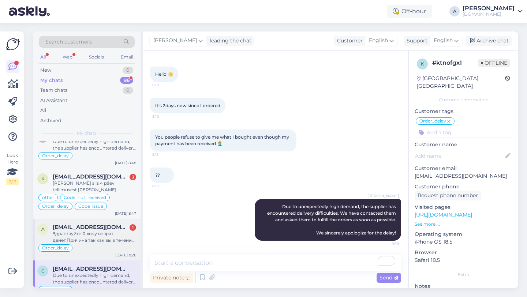
click at [93, 239] on div "Здраствуйте.Я хочу возрат денег.Причина так как вы в течение 12 дней не прислал…" at bounding box center [94, 236] width 83 height 13
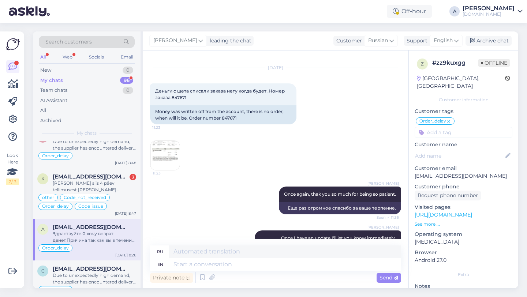
scroll to position [5656, 0]
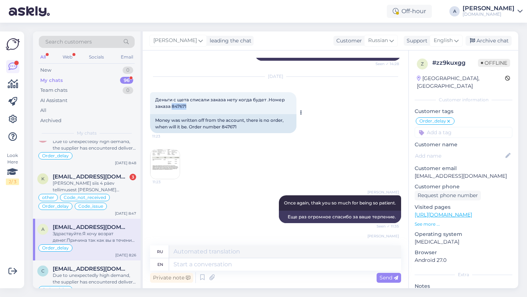
drag, startPoint x: 188, startPoint y: 134, endPoint x: 172, endPoint y: 134, distance: 15.7
click at [172, 114] on div "Деньги с щета списали заказа нету когда будет .Номер заказа 847671 11:23" at bounding box center [223, 103] width 146 height 22
copy span "847671"
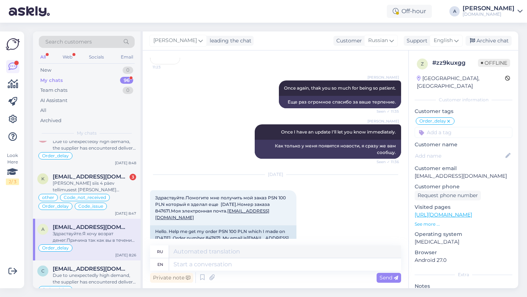
scroll to position [5953, 0]
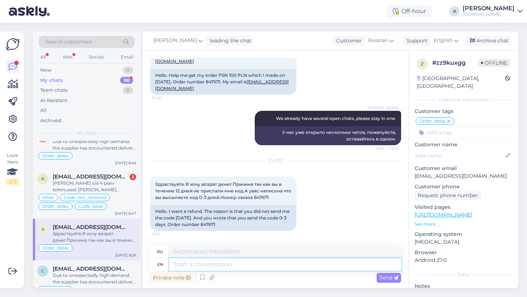
click at [208, 263] on textarea at bounding box center [285, 264] width 232 height 12
type textarea "Please"
type textarea "Пожалуйста"
type textarea "Please note"
type textarea "Пожалуйста, обрати внимание"
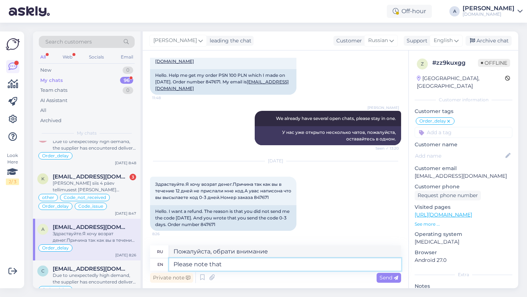
type textarea "Please note that"
type textarea "Обратите внимание, что"
type textarea "Please note that refunds m"
type textarea "Обратите внимание, что возврат средств"
type textarea "Please note that refunds may ta"
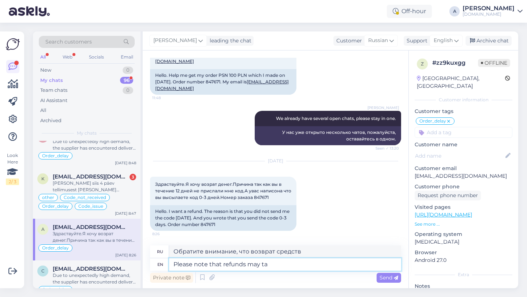
type textarea "Обратите внимание, что возврат средств может"
type textarea "Please note that refunds may take"
type textarea "Обратите внимание, что возврат средств может занять"
type textarea "Please note that refunds may take 3"
type textarea "Обратите внимание, что возврат средств может занять 3"
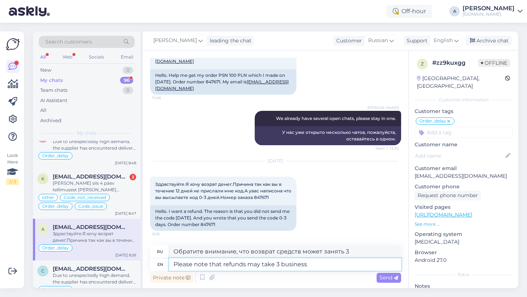
type textarea "Please note that refunds may take 3 business"
type textarea "Обратите внимание, что возврат средств может занять 3 рабочих дня."
type textarea "Please note that refunds may take 3 business days for yo"
type textarea "Обратите внимание, что возврат средств может занять до 3 рабочих дней."
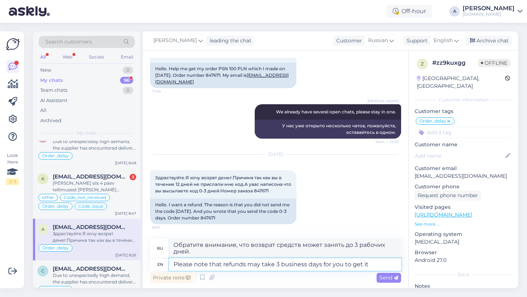
type textarea "Please note that refunds may take 3 business days for you to get it"
type textarea "Обратите внимание, что получение возврата может занять до 3 рабочих дней."
type textarea "Please note that refunds may take 3 business days for you to get it back."
type textarea "Обратите внимание, что возврат средств может занять до 3 рабочих дней."
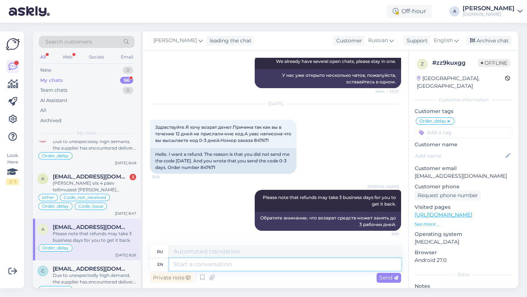
scroll to position [6010, 0]
type textarea "Our team"
type textarea "Наш"
type textarea "Our team"
type textarea "Наша команда"
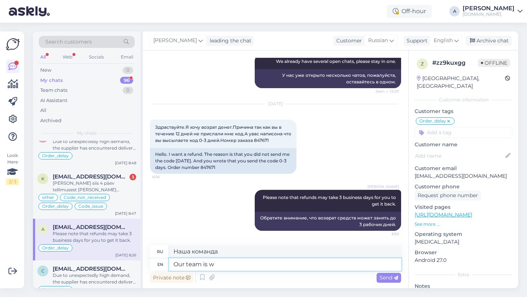
type textarea "Our team is wo"
type textarea "Наша команда — это"
type textarea "Our team is working to"
type textarea "Наша команда работает"
type textarea "Our team is working to s"
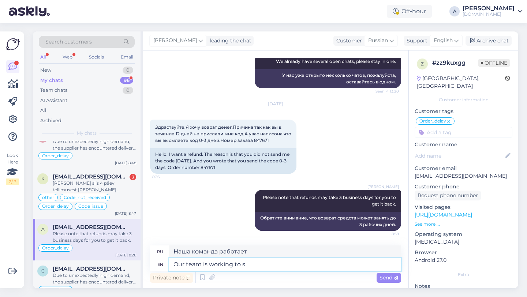
type textarea "Наша команда работает над тем, чтобы"
type textarea "Our team is working to send"
type textarea "Наша команда работает над отправкой"
type textarea "Our team is working to send the product"
type textarea "Наша команда работает над отправкой продукта"
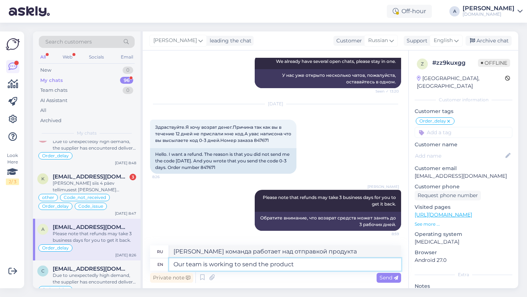
drag, startPoint x: 298, startPoint y: 264, endPoint x: 164, endPoint y: 261, distance: 134.3
click at [164, 261] on div "en Our team is working to send the product" at bounding box center [275, 264] width 251 height 12
type textarea "A"
type textarea "А"
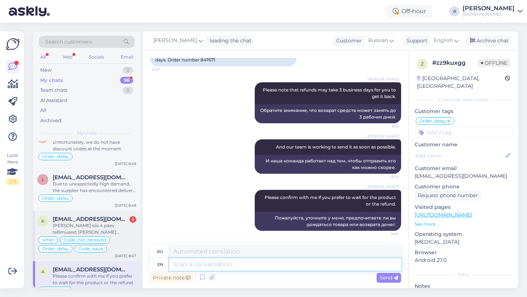
scroll to position [131, 0]
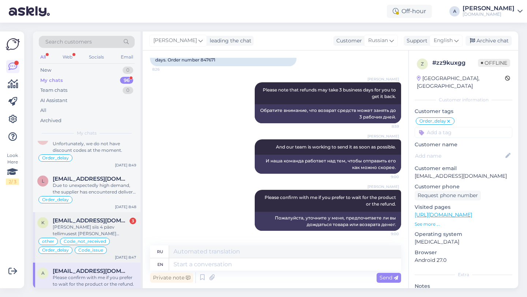
click at [70, 226] on div "[PERSON_NAME] siis 4 päev tellimusest [PERSON_NAME] meeskond ei suuda läbivaata…" at bounding box center [94, 230] width 83 height 13
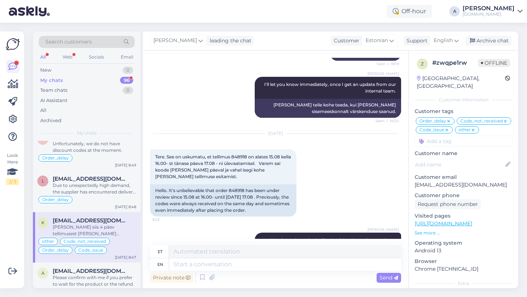
scroll to position [5492, 0]
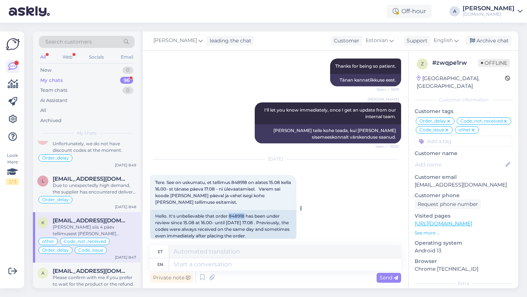
drag, startPoint x: 245, startPoint y: 164, endPoint x: 230, endPoint y: 164, distance: 14.6
click at [230, 210] on div "Hello. It's unbelievable that order 848918 has been under review since 15.08 at…" at bounding box center [223, 226] width 146 height 32
copy div "848918"
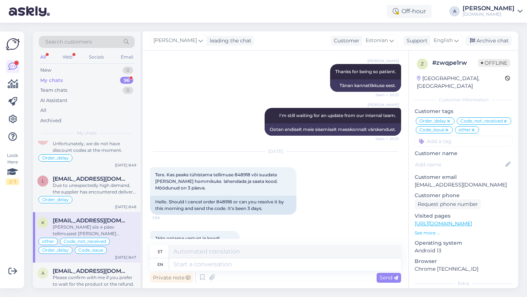
scroll to position [5870, 0]
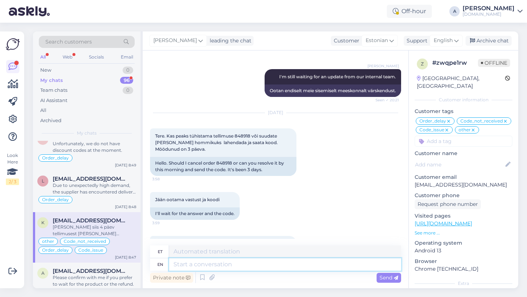
click at [249, 266] on textarea at bounding box center [285, 264] width 232 height 12
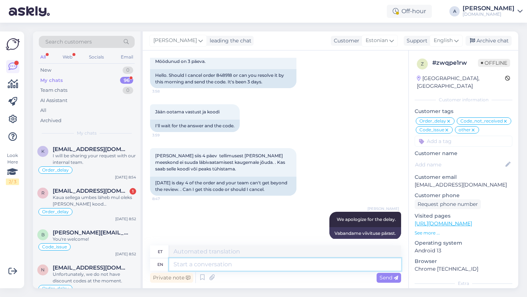
scroll to position [1, 0]
click at [89, 206] on div "Kaua sellega umbes läheb mul oleks [PERSON_NAME] kood [PERSON_NAME]" at bounding box center [94, 200] width 83 height 13
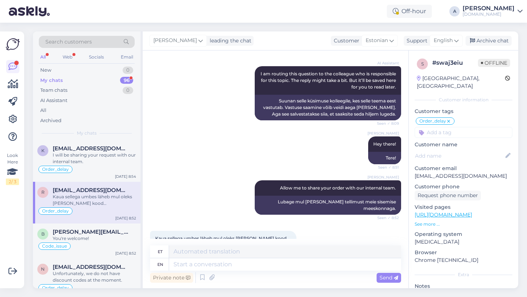
scroll to position [897, 0]
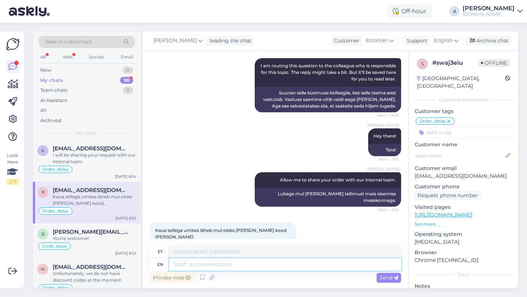
click at [206, 262] on textarea at bounding box center [285, 264] width 232 height 12
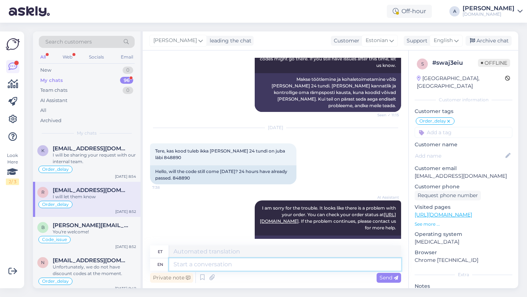
scroll to position [627, 0]
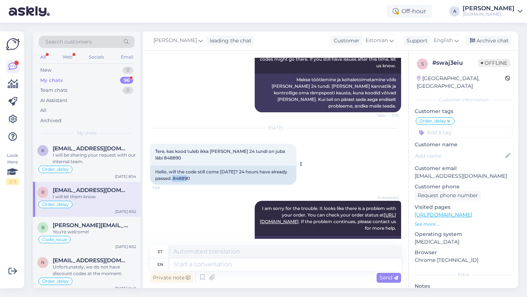
drag, startPoint x: 191, startPoint y: 153, endPoint x: 173, endPoint y: 153, distance: 18.3
click at [173, 166] on div "Hello, will the code still come [DATE]? 24 hours have already passed. 848890" at bounding box center [223, 175] width 146 height 19
copy div "848890"
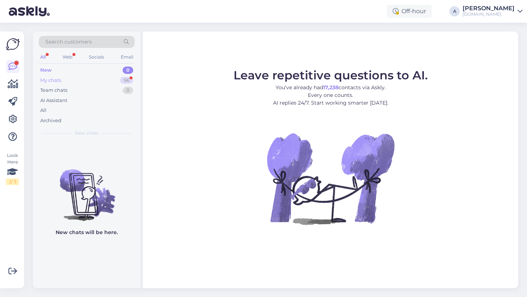
click at [116, 76] on div "My chats 96" at bounding box center [87, 80] width 96 height 10
